Goal: Information Seeking & Learning: Find specific fact

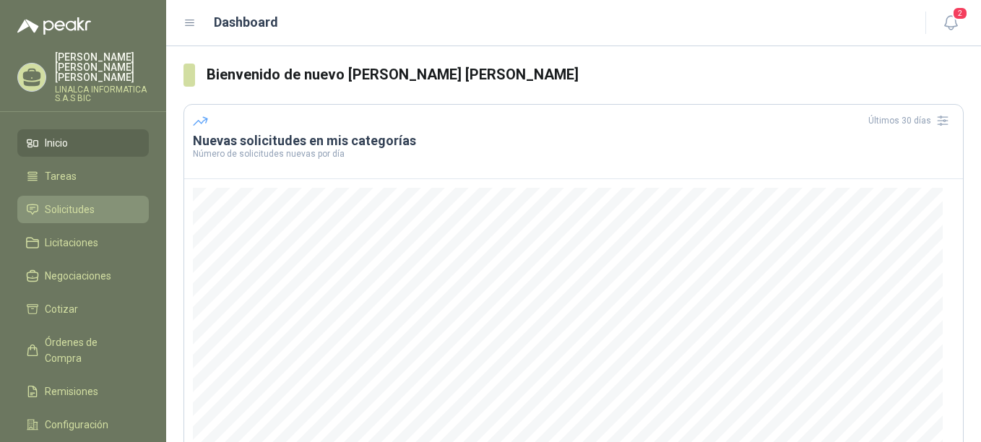
click at [55, 201] on span "Solicitudes" at bounding box center [70, 209] width 50 height 16
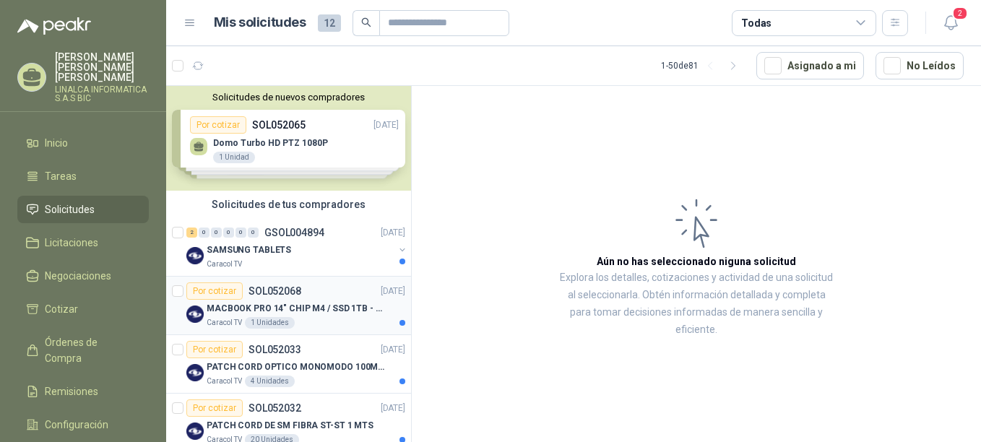
click at [290, 292] on p "SOL052068" at bounding box center [274, 291] width 53 height 10
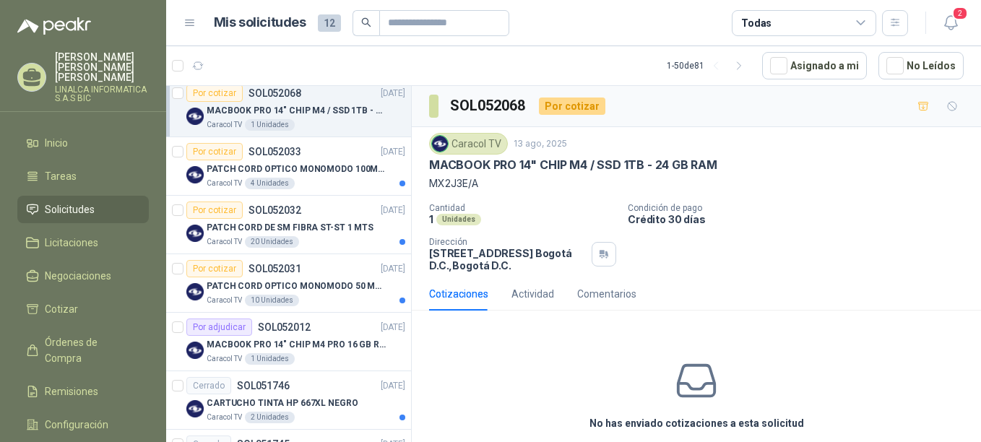
scroll to position [217, 0]
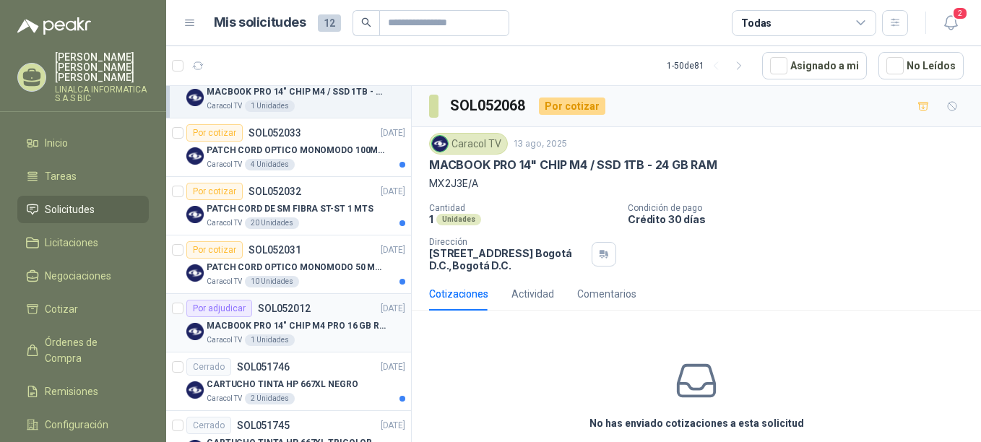
click at [271, 318] on div "MACBOOK PRO 14" CHIP M4 PRO 16 GB RAM 1TB" at bounding box center [306, 325] width 199 height 17
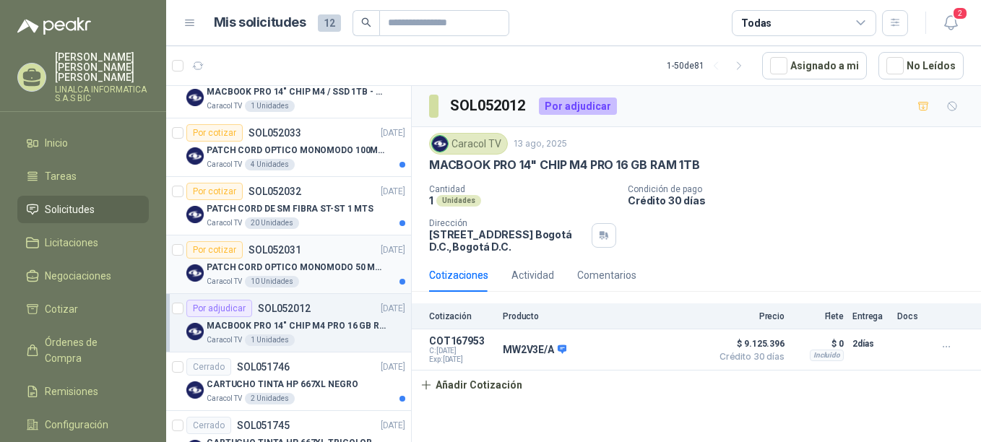
scroll to position [72, 0]
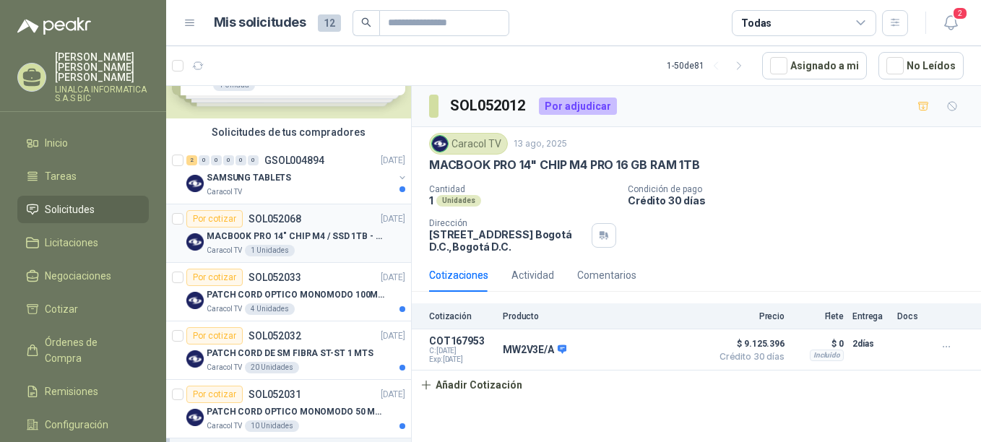
click at [297, 227] on div "MACBOOK PRO 14" CHIP M4 / SSD 1TB - 24 GB RAM" at bounding box center [306, 235] width 199 height 17
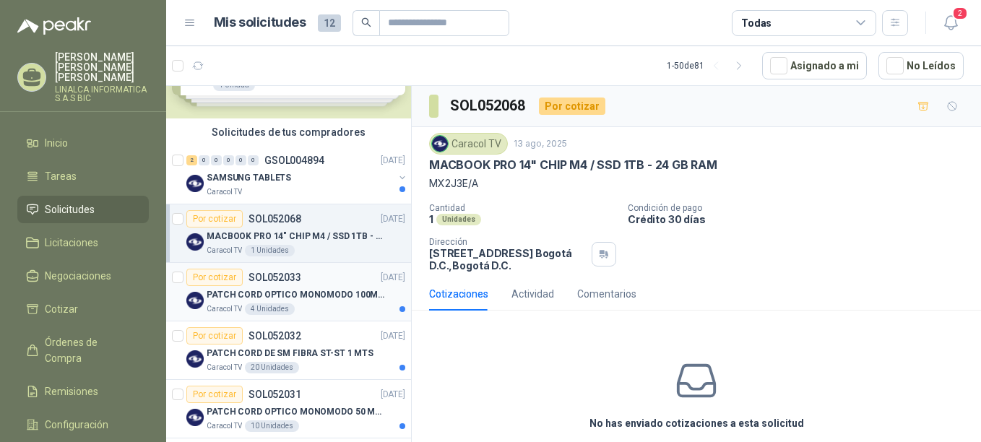
click at [298, 288] on p "PATCH CORD OPTICO MONOMODO 100MTS" at bounding box center [297, 295] width 180 height 14
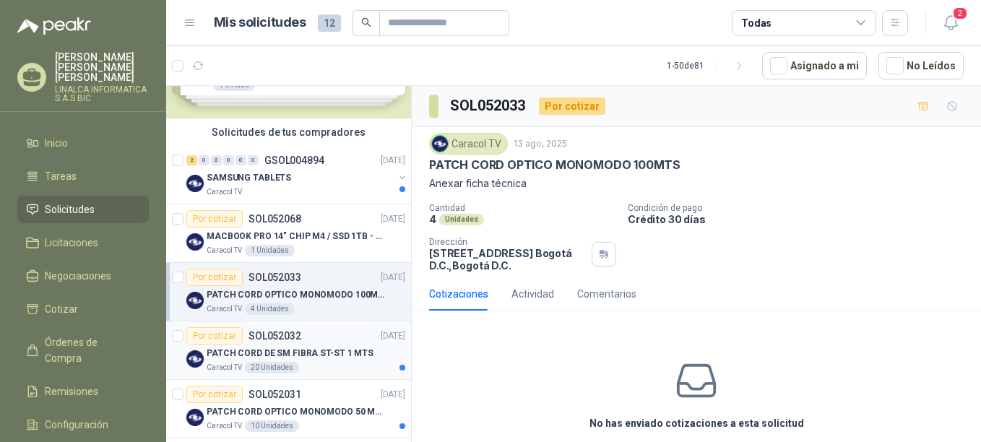
click at [316, 342] on div "Por cotizar SOL052032 [DATE]" at bounding box center [295, 335] width 219 height 17
click at [248, 277] on p "SOL052033" at bounding box center [274, 277] width 53 height 10
drag, startPoint x: 429, startPoint y: 163, endPoint x: 693, endPoint y: 165, distance: 264.3
click at [693, 165] on div "PATCH CORD OPTICO MONOMODO 100MTS" at bounding box center [696, 164] width 534 height 15
copy p "PATCH CORD OPTICO MONOMODO 100MTS"
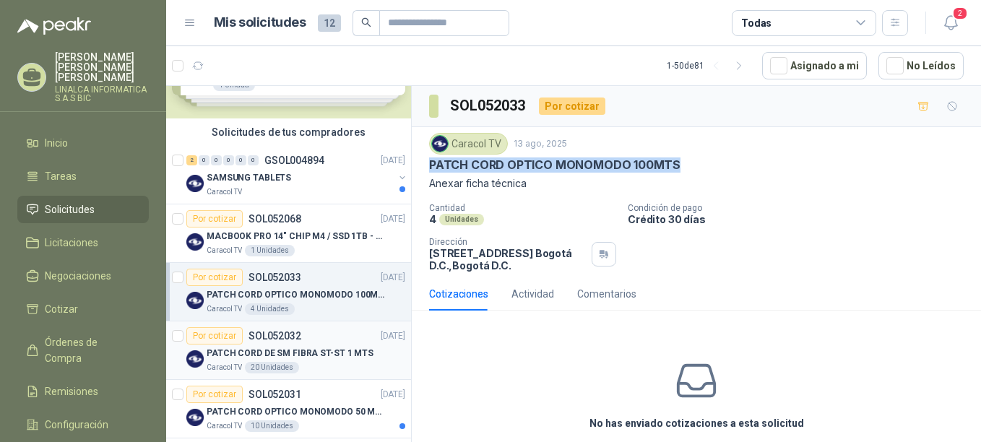
click at [264, 344] on div "Por cotizar SOL052032" at bounding box center [243, 335] width 115 height 17
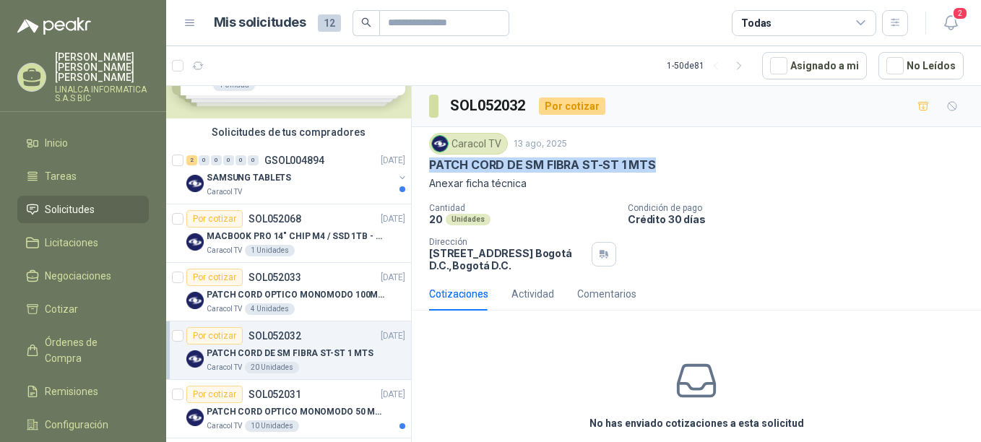
drag, startPoint x: 427, startPoint y: 165, endPoint x: 652, endPoint y: 165, distance: 224.6
click at [652, 165] on div "Caracol TV 13 ago, 2025 PATCH CORD DE SM FIBRA ST-ST 1 MTS Anexar ficha técnica…" at bounding box center [696, 202] width 569 height 150
copy p "PATCH CORD DE SM FIBRA ST-ST 1 MTS"
click at [269, 399] on p "SOL052031" at bounding box center [274, 394] width 53 height 10
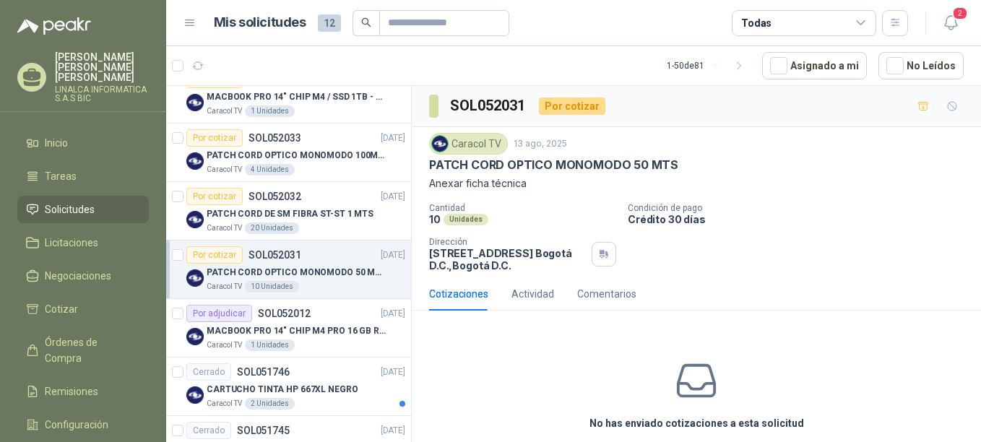
scroll to position [217, 0]
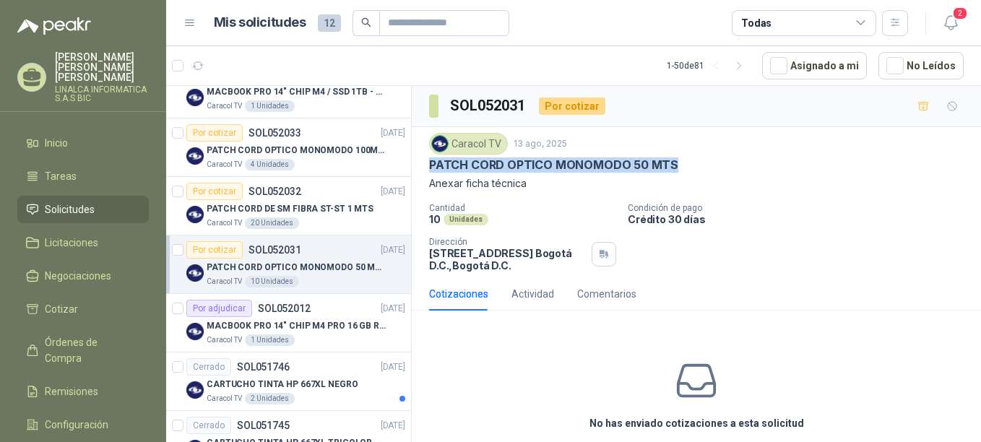
drag, startPoint x: 430, startPoint y: 165, endPoint x: 682, endPoint y: 168, distance: 252.0
click at [682, 168] on div "PATCH CORD OPTICO MONOMODO 50 MTS" at bounding box center [696, 164] width 534 height 15
copy p "PATCH CORD OPTICO MONOMODO 50 MTS"
